Goal: Information Seeking & Learning: Find contact information

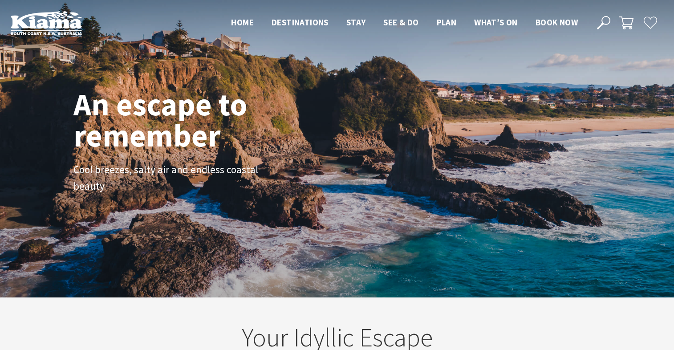
drag, startPoint x: 604, startPoint y: 22, endPoint x: 599, endPoint y: 22, distance: 4.5
click at [604, 22] on icon at bounding box center [603, 22] width 13 height 13
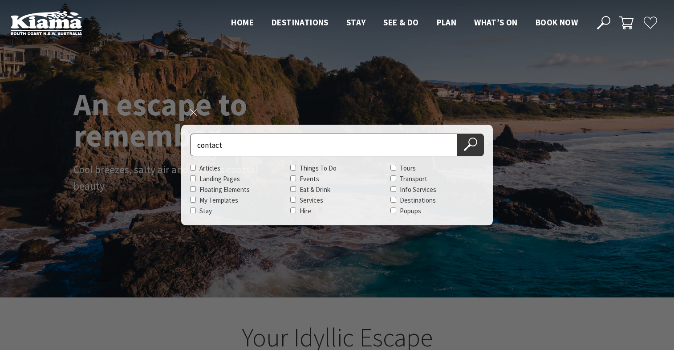
type input "contact"
click at [457, 133] on button "Search Now" at bounding box center [470, 144] width 27 height 23
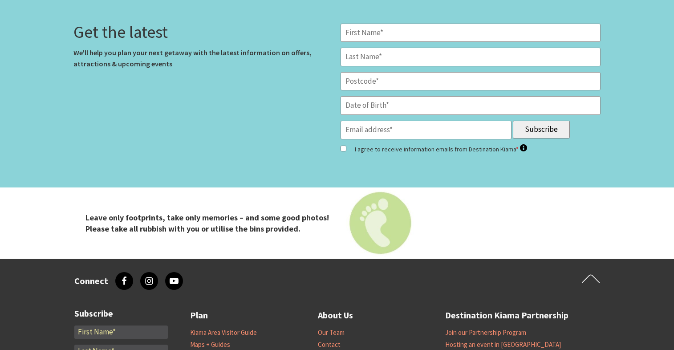
scroll to position [2714, 0]
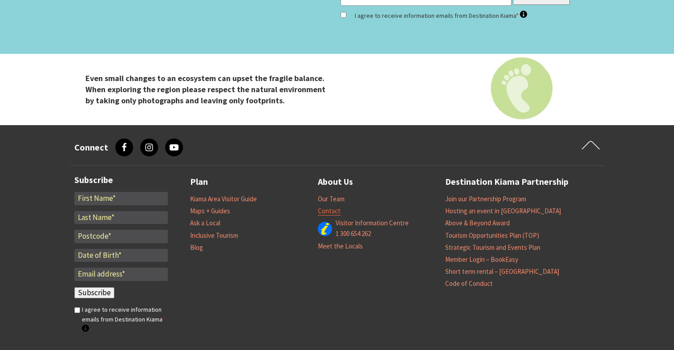
click at [329, 210] on link "Contact" at bounding box center [329, 210] width 23 height 9
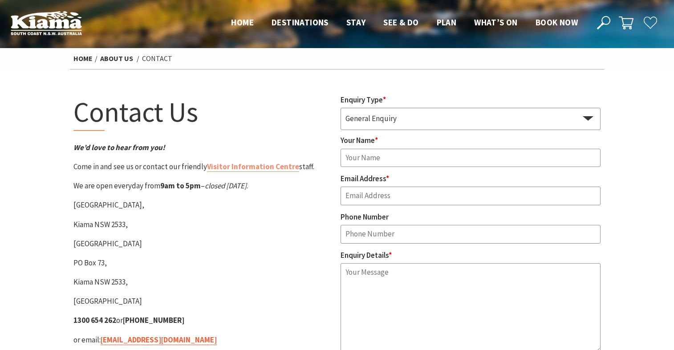
click at [155, 341] on link "[EMAIL_ADDRESS][DOMAIN_NAME]" at bounding box center [159, 340] width 116 height 10
